Goal: Task Accomplishment & Management: Complete application form

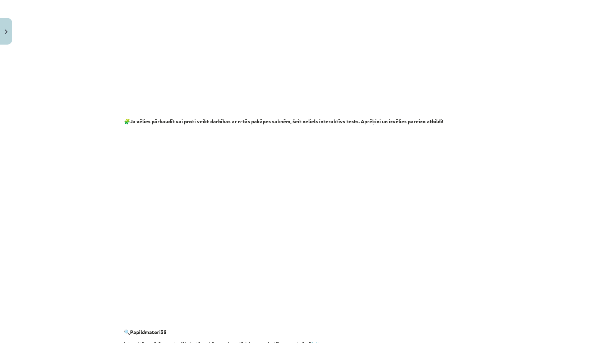
scroll to position [1226, 0]
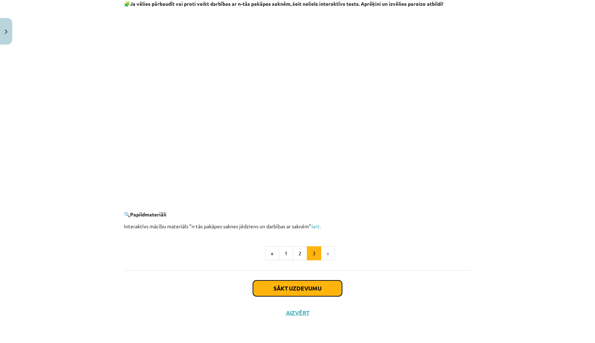
click at [289, 289] on button "Sākt uzdevumu" at bounding box center [297, 288] width 89 height 16
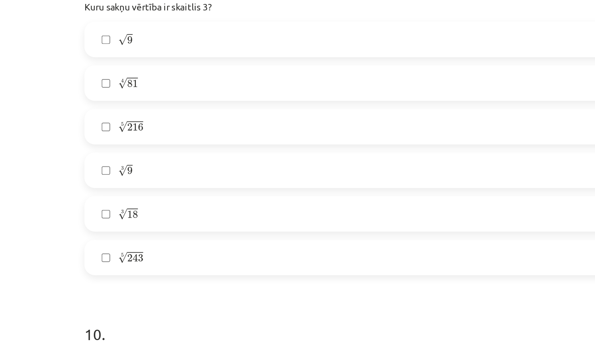
scroll to position [1084, 0]
click at [135, 135] on label "4 √ 81 81 4" at bounding box center [297, 134] width 345 height 18
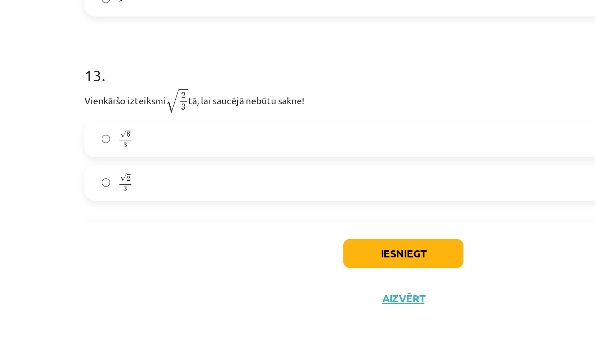
scroll to position [151, 0]
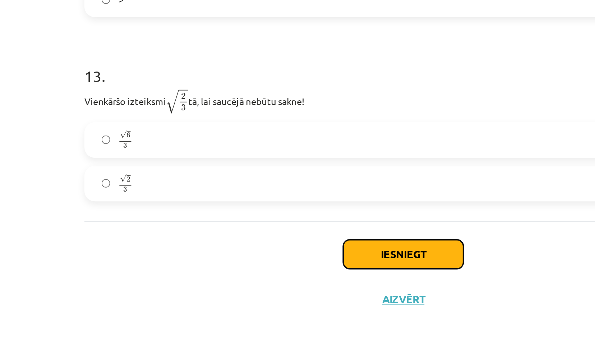
click at [290, 286] on button "Iesniegt" at bounding box center [297, 288] width 65 height 16
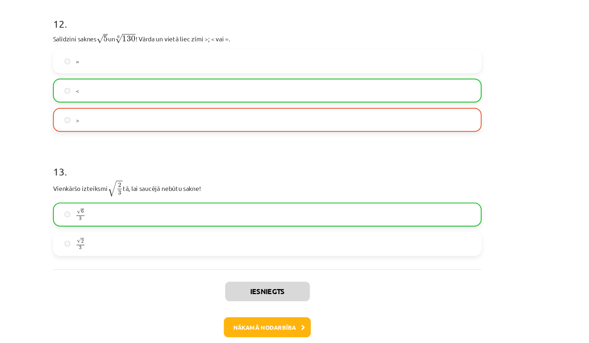
scroll to position [1550, 0]
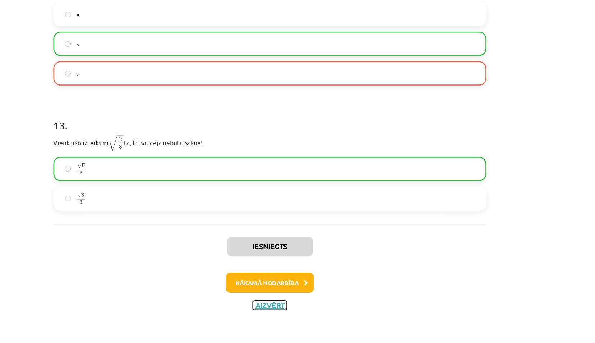
click at [293, 311] on button "Aizvērt" at bounding box center [297, 312] width 27 height 7
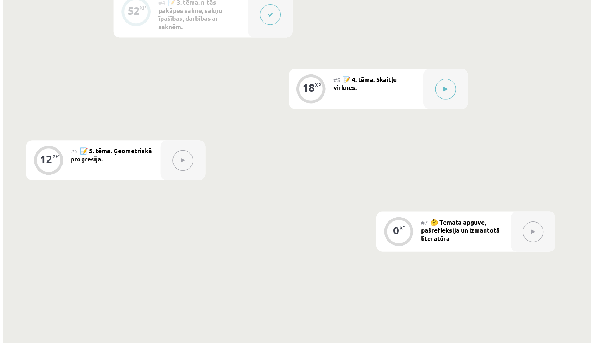
scroll to position [352, 0]
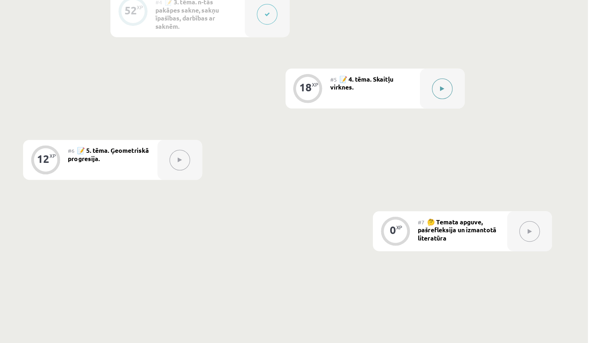
click at [473, 139] on icon at bounding box center [472, 139] width 3 height 4
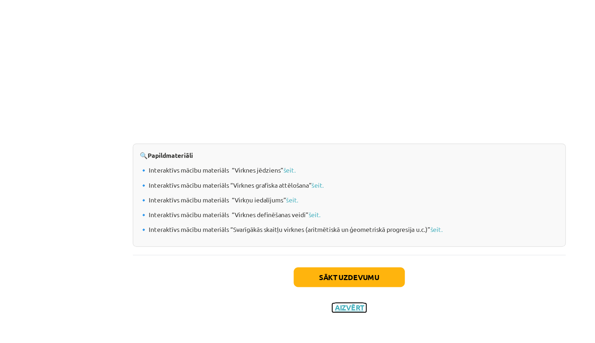
click at [297, 311] on button "Aizvērt" at bounding box center [297, 314] width 27 height 7
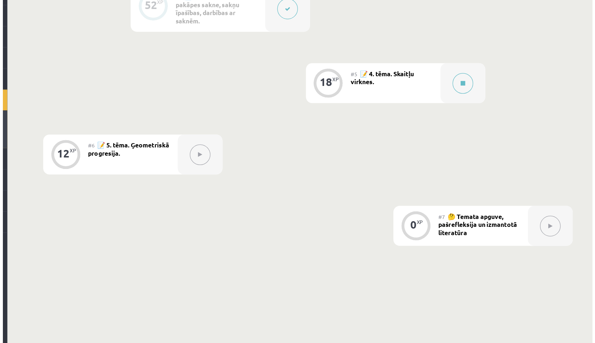
scroll to position [356, 0]
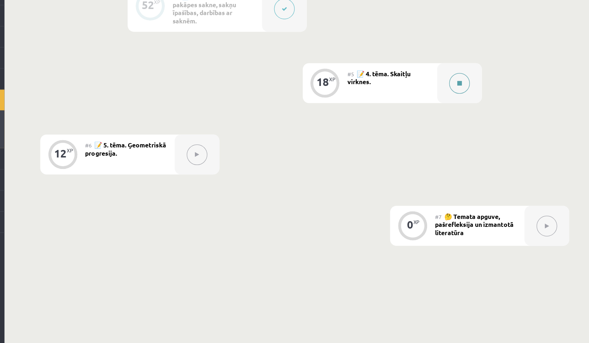
click at [475, 132] on button at bounding box center [472, 134] width 17 height 17
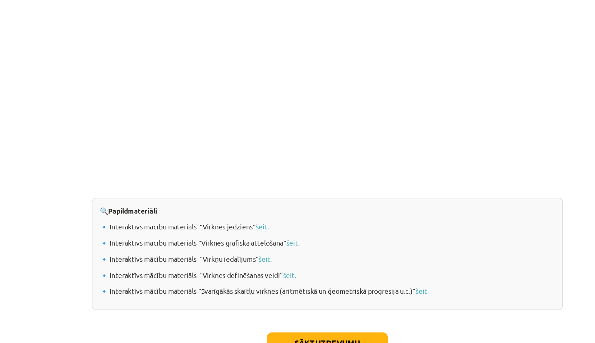
scroll to position [663, 0]
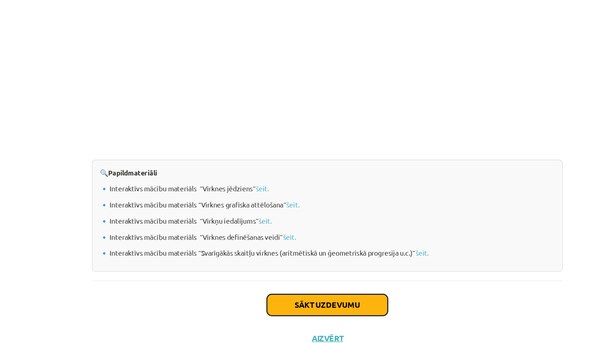
click at [290, 287] on button "Sākt uzdevumu" at bounding box center [297, 290] width 89 height 16
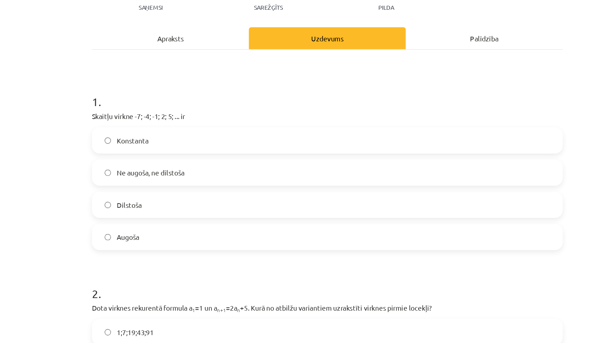
scroll to position [86, 0]
click at [145, 177] on label "Augoša" at bounding box center [297, 174] width 345 height 18
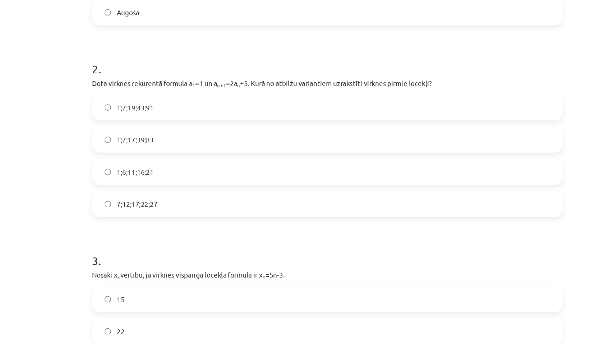
scroll to position [252, 0]
click at [138, 130] on label "1;6;11;16;21" at bounding box center [297, 125] width 345 height 18
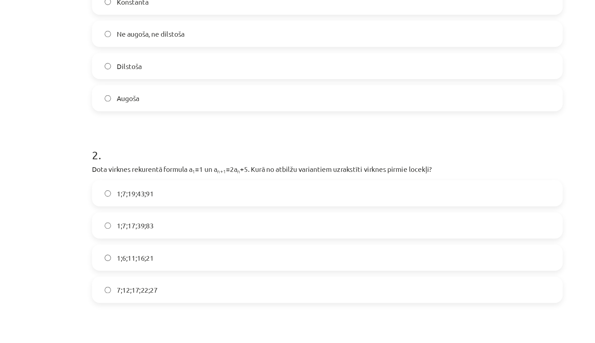
scroll to position [0, 0]
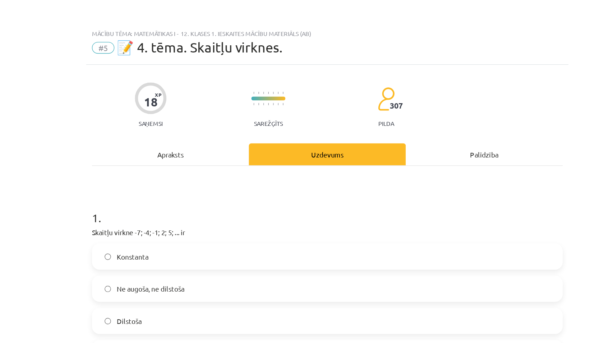
click at [191, 114] on div "Apraksts" at bounding box center [182, 114] width 116 height 16
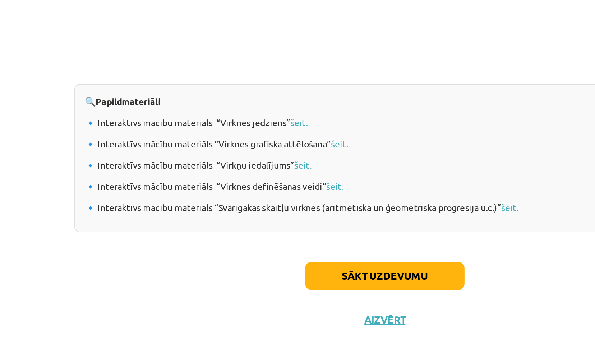
scroll to position [356, 0]
click at [247, 202] on link "šeit." at bounding box center [249, 204] width 10 height 6
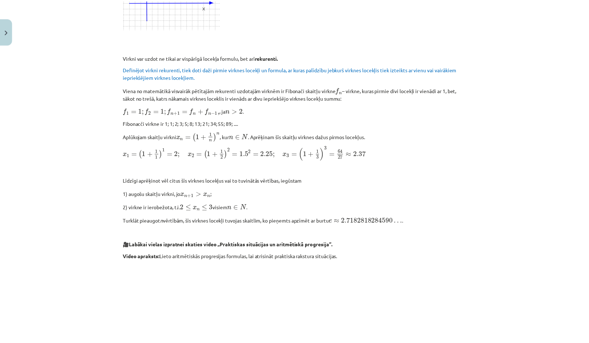
scroll to position [663, 0]
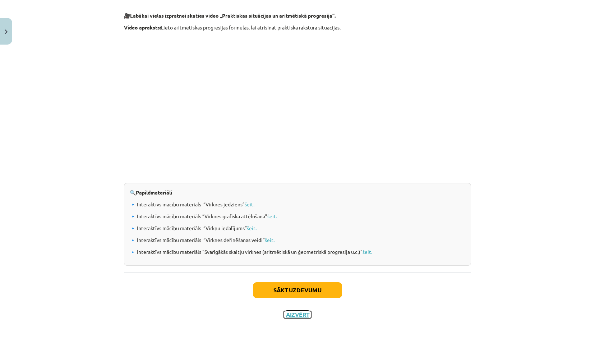
click at [296, 313] on button "Aizvērt" at bounding box center [297, 314] width 27 height 7
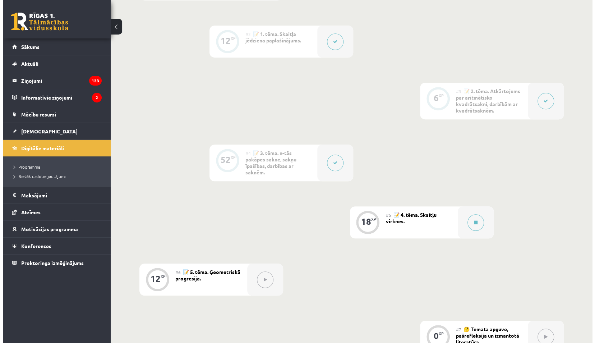
scroll to position [404, 0]
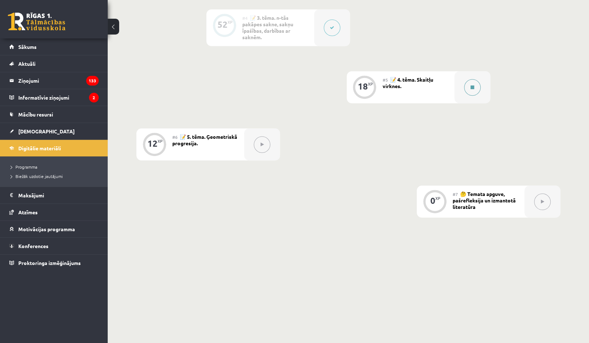
click at [471, 88] on icon at bounding box center [473, 87] width 4 height 4
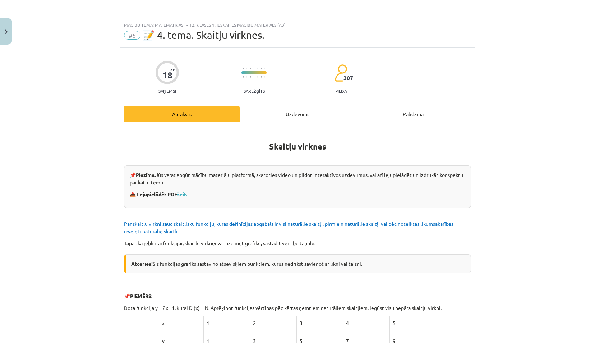
click at [299, 113] on div "Uzdevums" at bounding box center [297, 114] width 116 height 16
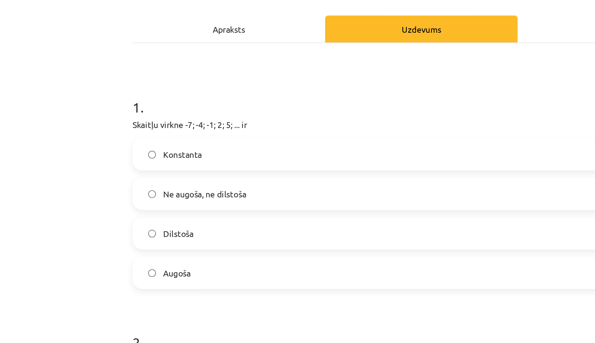
click at [144, 242] on span "Augoša" at bounding box center [150, 242] width 17 height 8
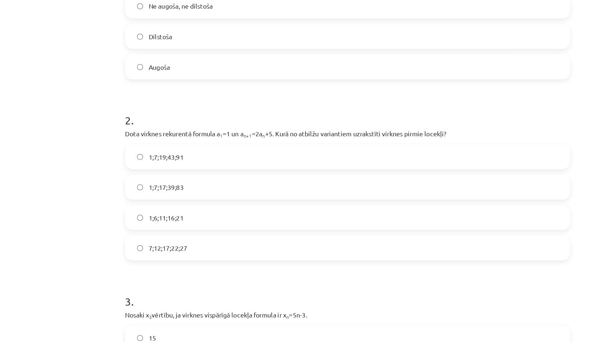
scroll to position [172, 0]
click at [150, 206] on span "1;6;11;16;21" at bounding box center [155, 206] width 27 height 8
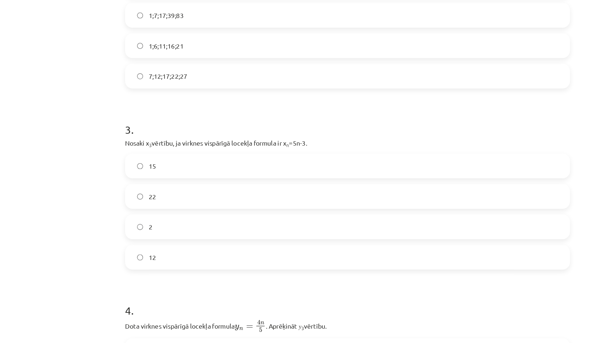
scroll to position [404, 0]
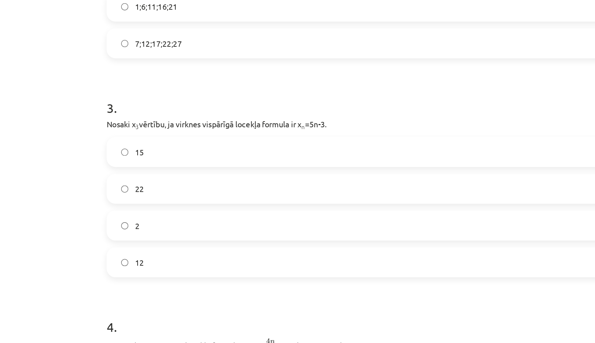
click at [168, 231] on label "12" at bounding box center [297, 238] width 345 height 18
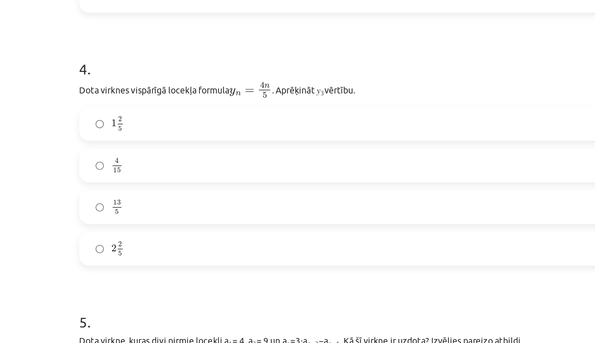
click at [142, 223] on span "2" at bounding box center [143, 223] width 3 height 4
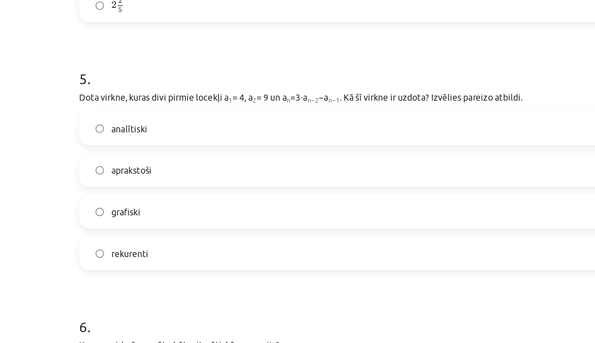
scroll to position [601, 0]
click at [147, 174] on label "aprakstoši" at bounding box center [297, 179] width 345 height 18
click at [186, 153] on label "analītiski" at bounding box center [297, 155] width 345 height 18
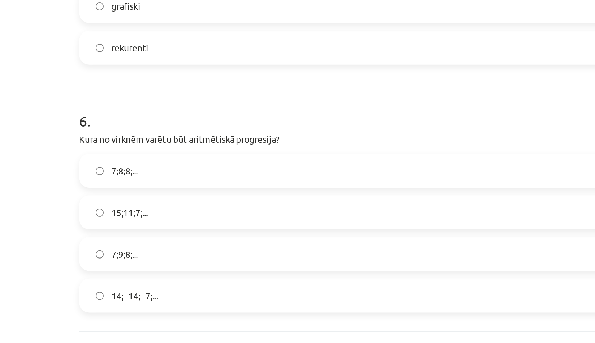
scroll to position [718, 0]
click at [149, 227] on span "7;9;8;..." at bounding box center [149, 227] width 15 height 8
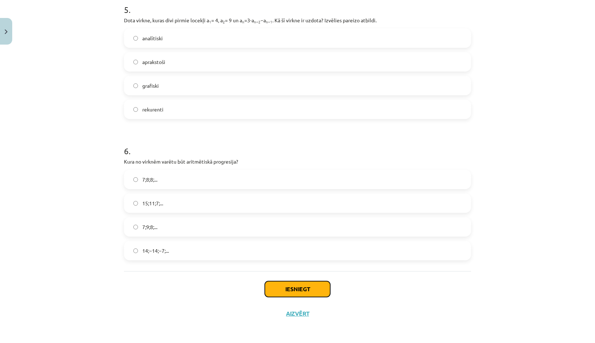
click at [292, 287] on button "Iesniegt" at bounding box center [297, 289] width 65 height 16
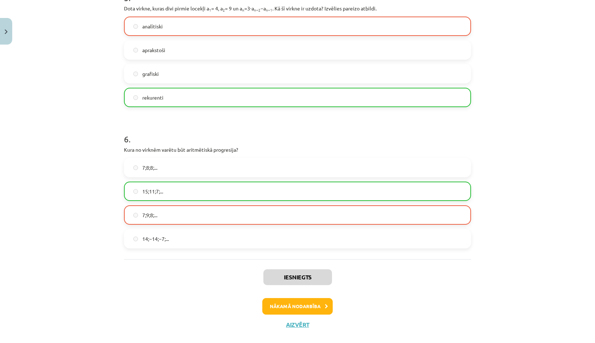
scroll to position [741, 0]
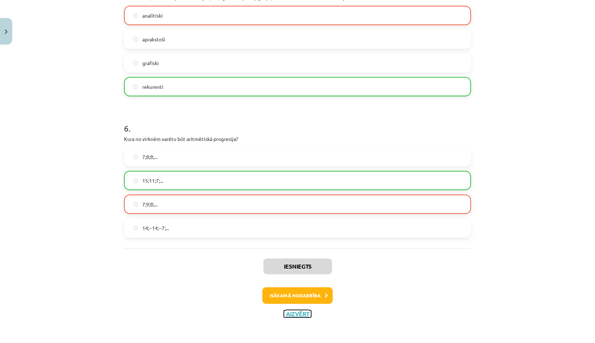
click at [288, 313] on button "Aizvērt" at bounding box center [297, 313] width 27 height 7
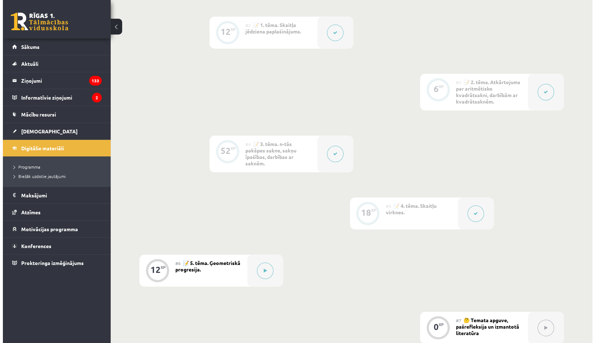
scroll to position [283, 0]
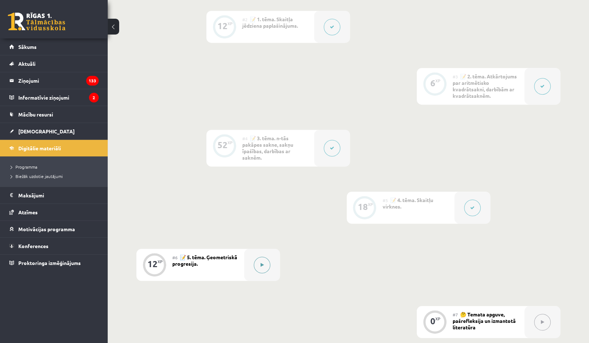
click at [261, 266] on button at bounding box center [262, 264] width 17 height 17
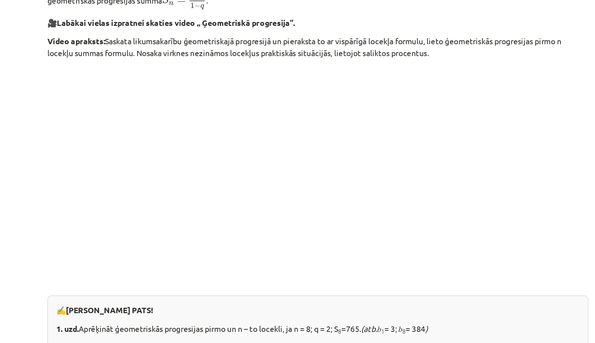
scroll to position [191, 0]
